Goal: Task Accomplishment & Management: Manage account settings

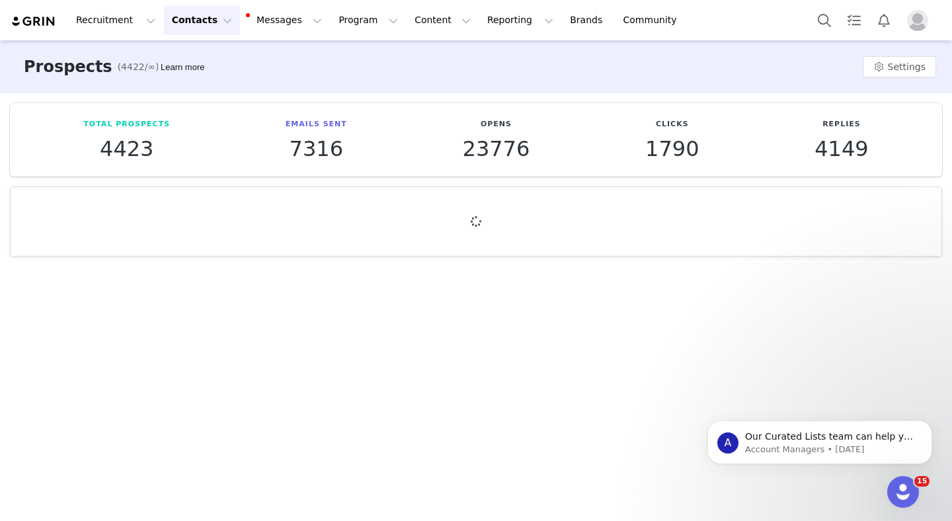
click at [196, 29] on button "Contacts Contacts" at bounding box center [202, 20] width 76 height 30
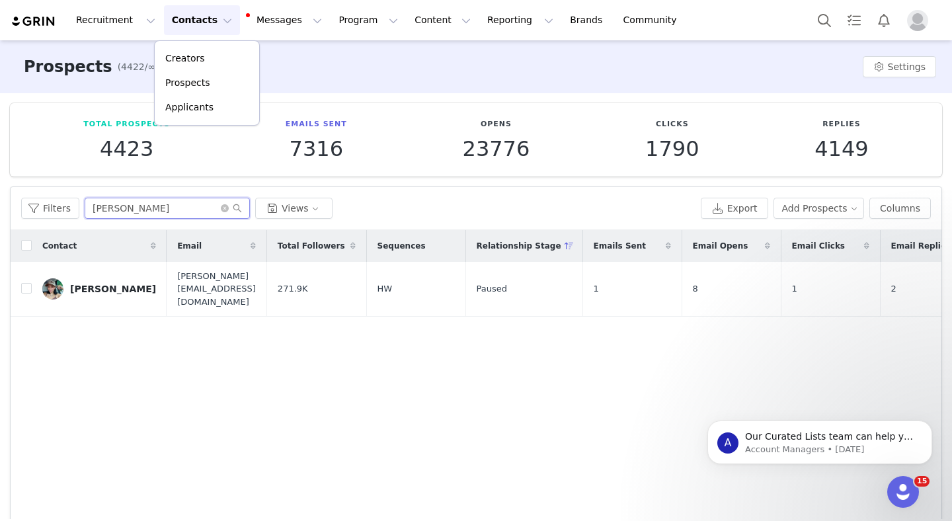
click at [120, 216] on input "[PERSON_NAME]" at bounding box center [167, 208] width 165 height 21
paste input "MyrandaBurs"
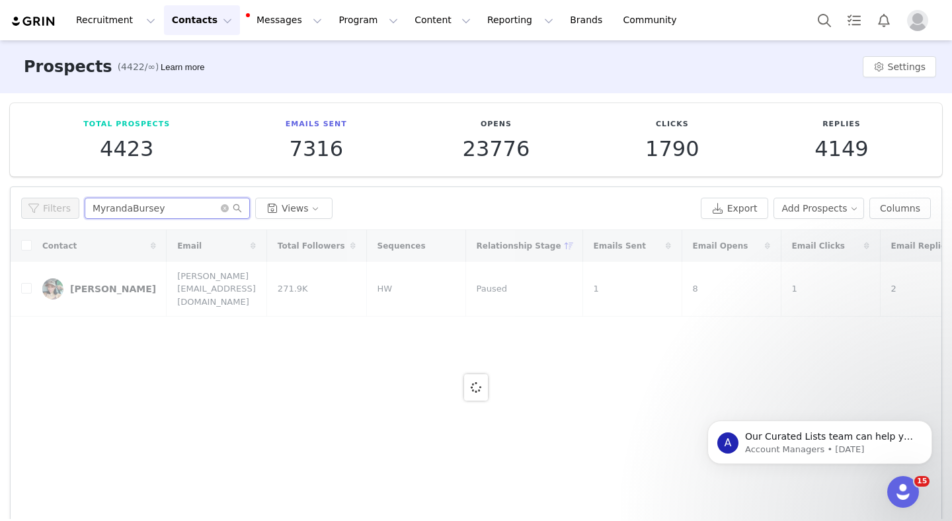
click at [128, 212] on input "MyrandaBursey" at bounding box center [167, 208] width 165 height 21
type input "[PERSON_NAME]"
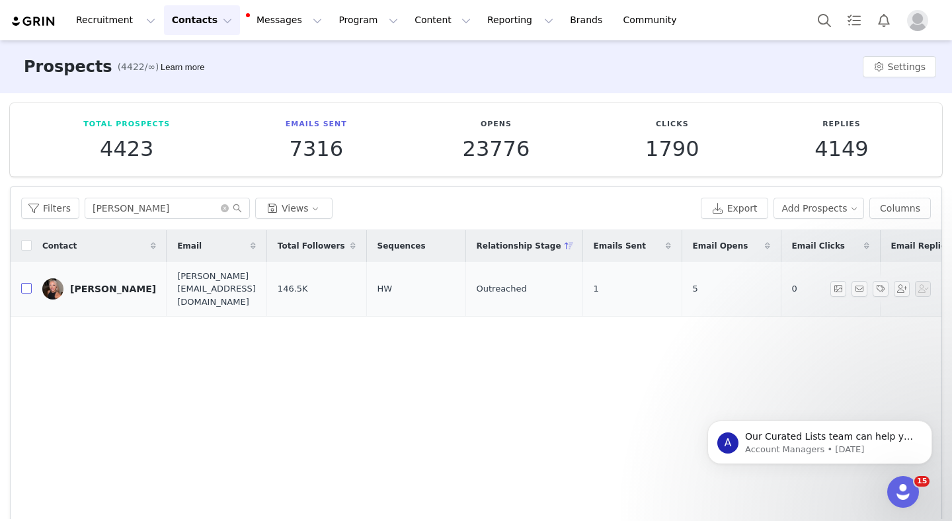
click at [26, 283] on input "checkbox" at bounding box center [26, 288] width 11 height 11
checkbox input "true"
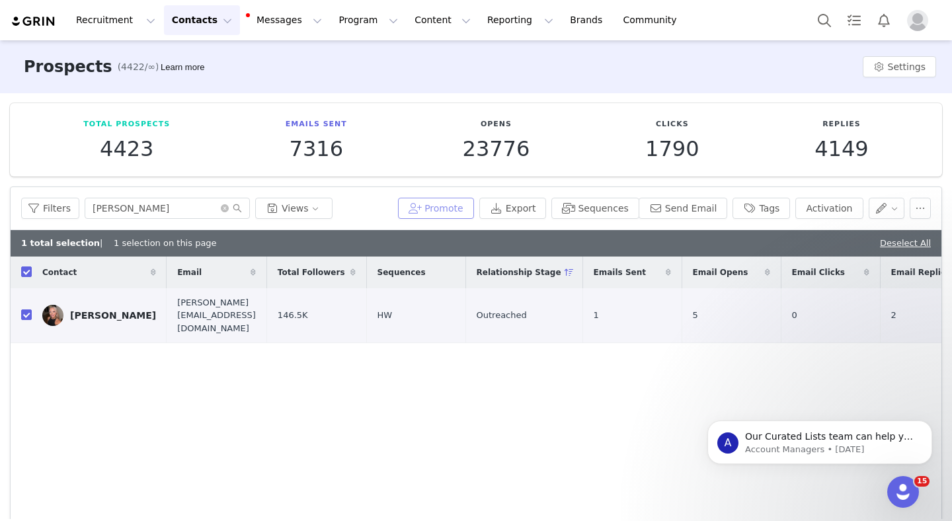
click at [465, 205] on button "Promote" at bounding box center [436, 208] width 76 height 21
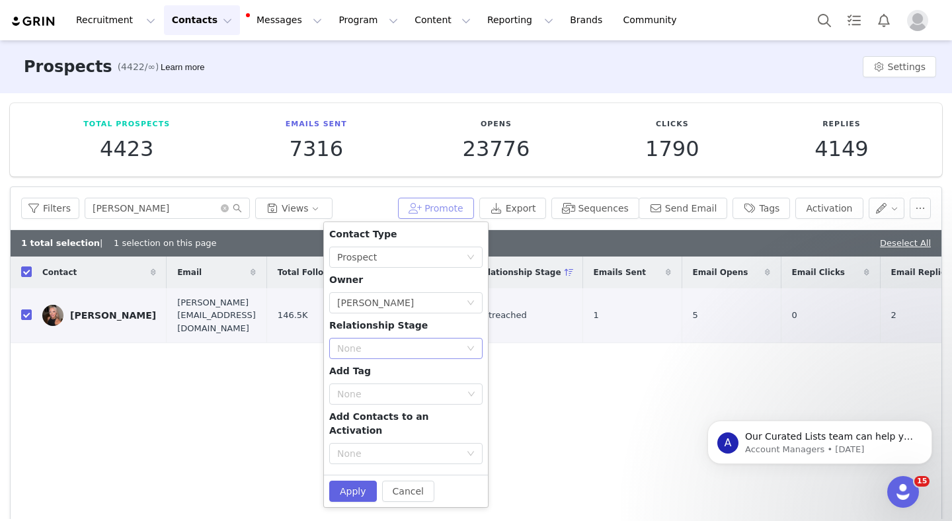
click at [418, 350] on div "None" at bounding box center [398, 348] width 123 height 13
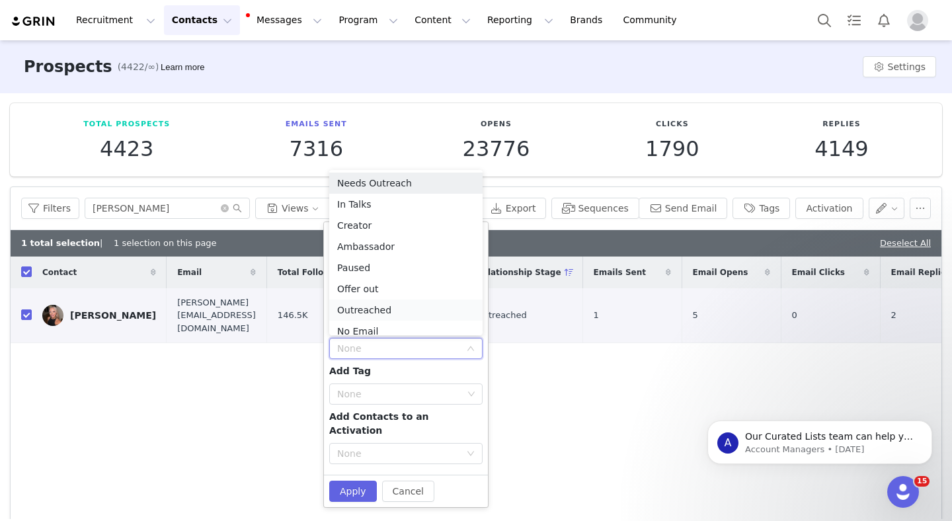
scroll to position [7, 0]
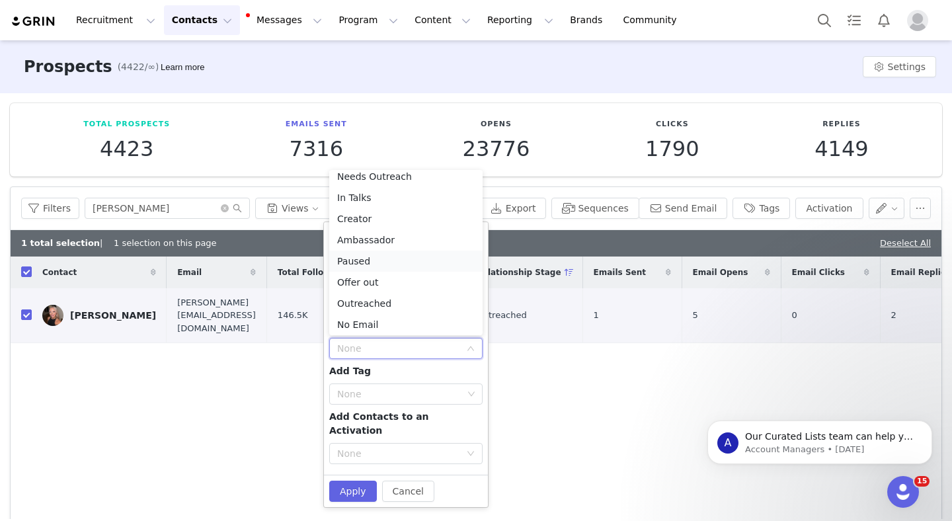
click at [368, 261] on li "Paused" at bounding box center [405, 261] width 153 height 21
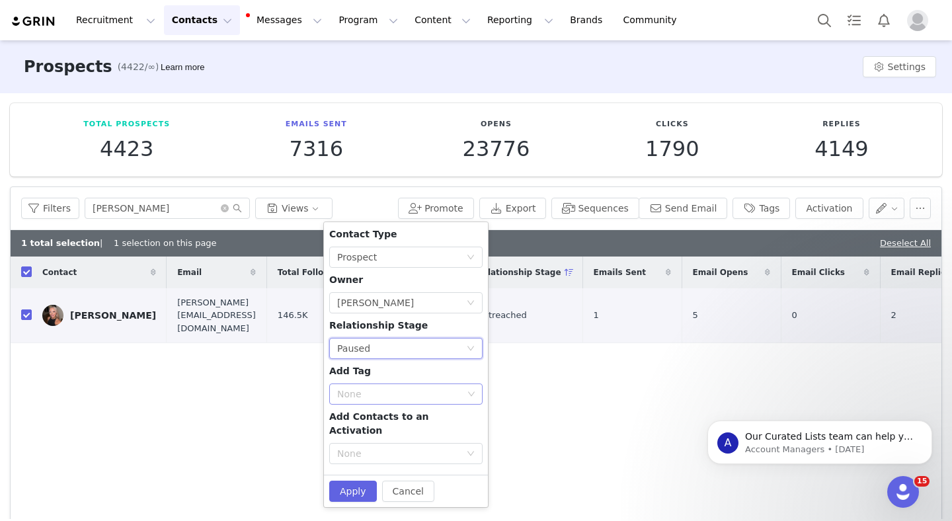
click at [369, 398] on div "None" at bounding box center [400, 393] width 126 height 13
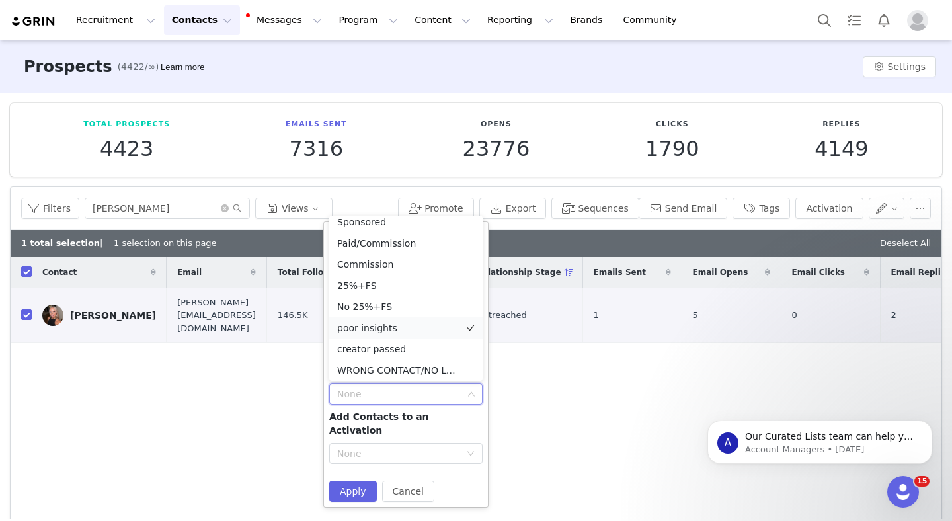
click at [374, 329] on li "poor insights" at bounding box center [405, 327] width 153 height 21
click at [353, 482] on button "Apply" at bounding box center [353, 491] width 48 height 21
checkbox input "false"
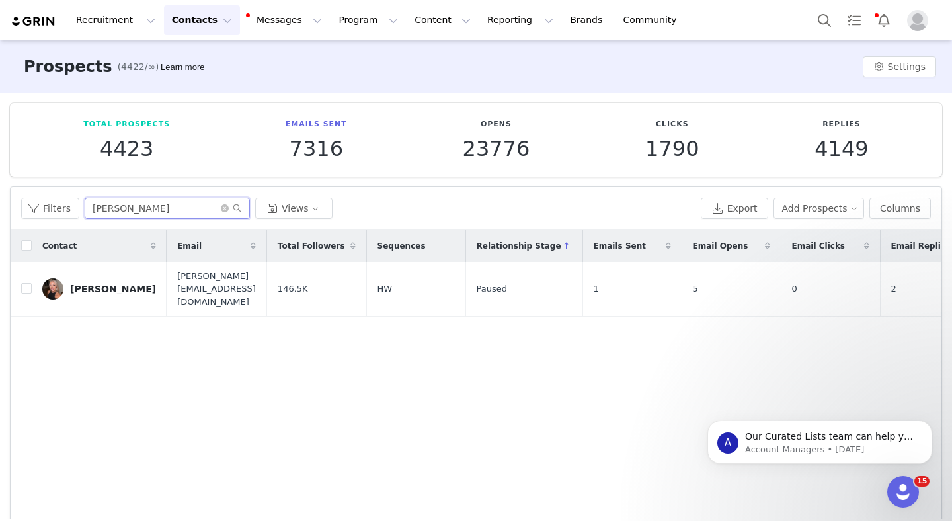
click at [103, 213] on input "[PERSON_NAME]" at bounding box center [167, 208] width 165 height 21
paste input "[PERSON_NAME] &Ana"
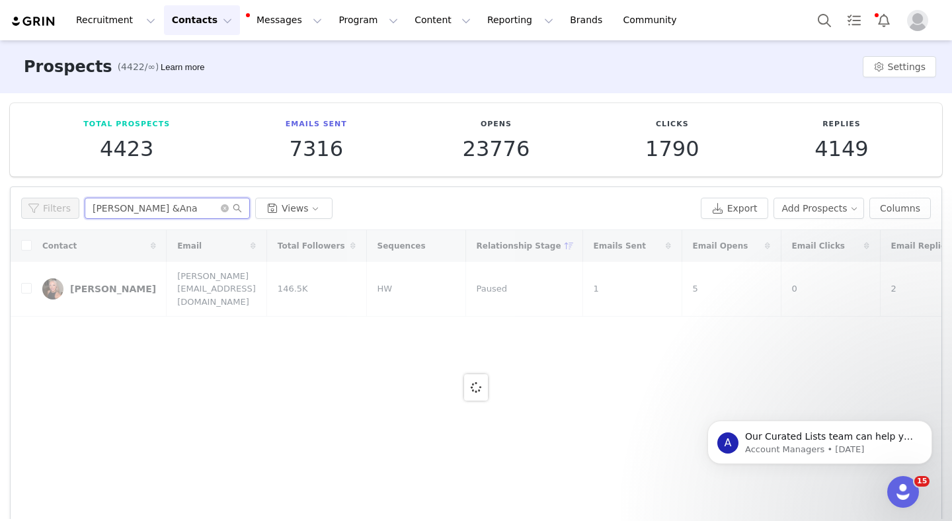
click at [136, 210] on input "[PERSON_NAME] &Ana" at bounding box center [167, 208] width 165 height 21
type input "[PERSON_NAME] & [PERSON_NAME]"
